Goal: Navigation & Orientation: Find specific page/section

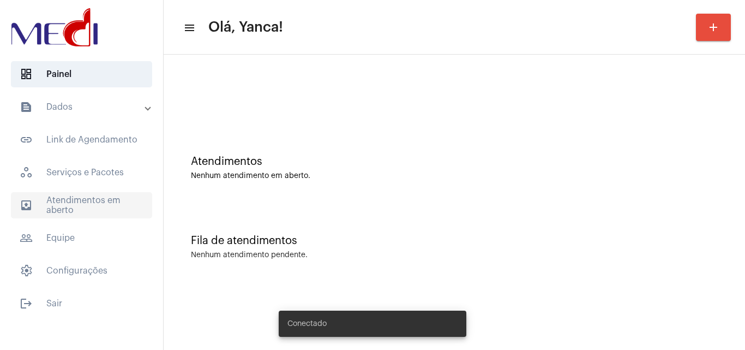
click at [95, 206] on span "outbox_outline Atendimentos em aberto" at bounding box center [81, 205] width 141 height 26
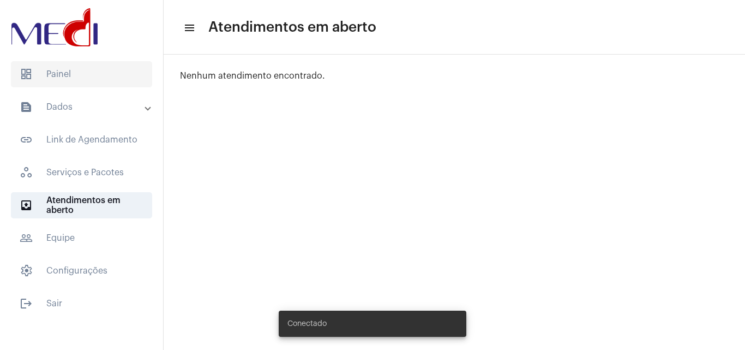
click at [75, 77] on span "dashboard Painel" at bounding box center [81, 74] width 141 height 26
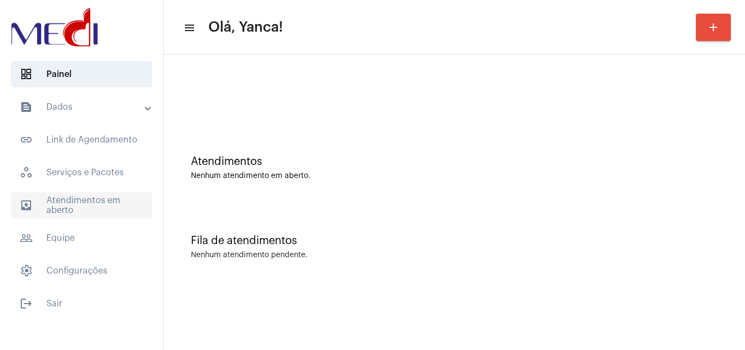
click at [81, 202] on span "outbox_outline Atendimentos em aberto" at bounding box center [81, 205] width 141 height 26
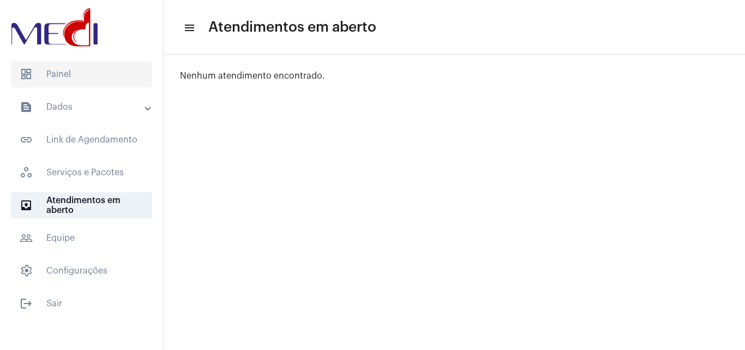
click at [113, 73] on span "dashboard Painel" at bounding box center [81, 74] width 141 height 26
